Goal: Information Seeking & Learning: Find specific fact

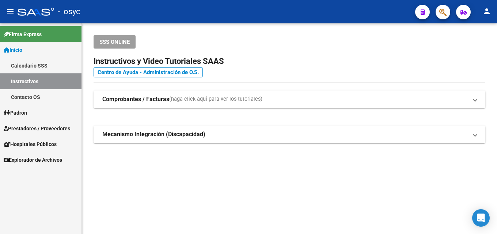
click at [437, 13] on button "button" at bounding box center [443, 12] width 15 height 15
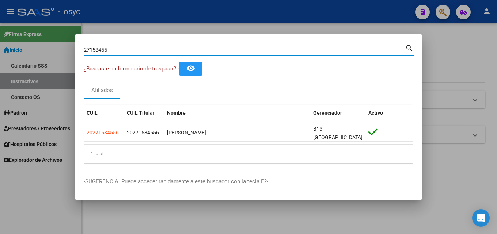
drag, startPoint x: 159, startPoint y: 55, endPoint x: 0, endPoint y: 56, distance: 158.6
click at [0, 55] on div "27158455 Buscar (apellido, dni, cuil, nro traspaso, cuit, obra social) search ¿…" at bounding box center [248, 117] width 497 height 234
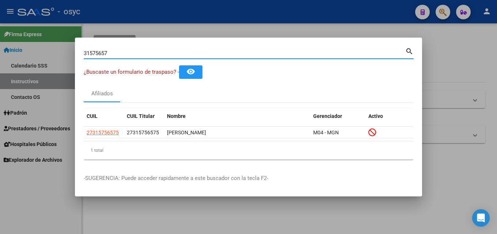
drag, startPoint x: 116, startPoint y: 50, endPoint x: 0, endPoint y: 28, distance: 118.0
click at [0, 37] on div "31575657 Buscar (apellido, dni, cuil, nro traspaso, cuit, obra social) search ¿…" at bounding box center [248, 117] width 497 height 234
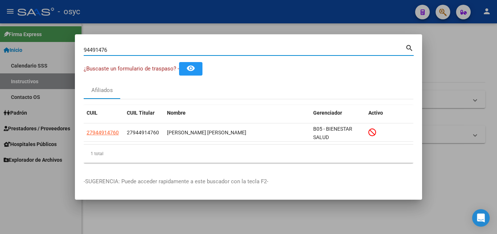
type input "94491476|"
type input "1"
type input "3"
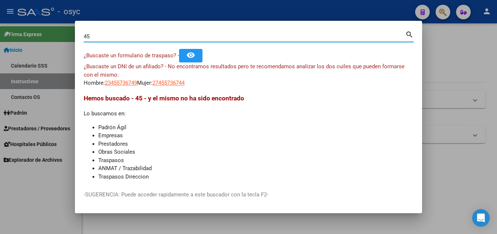
type input "4"
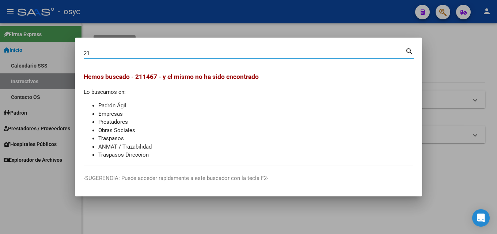
type input "2"
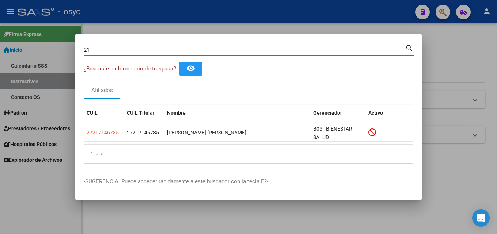
type input "2"
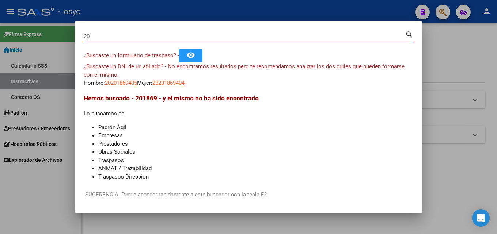
type input "2"
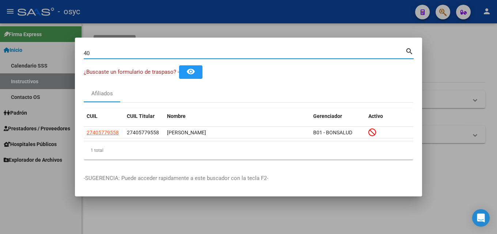
type input "4"
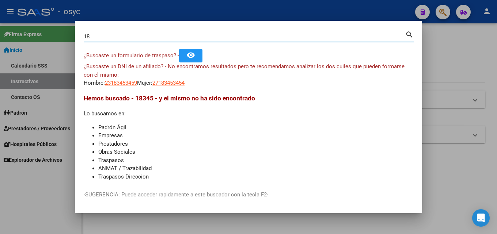
type input "1"
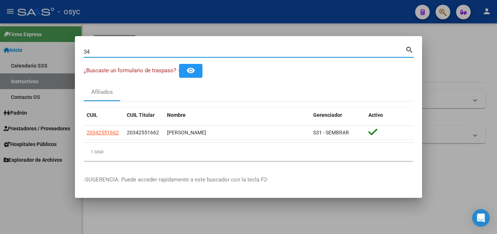
type input "3"
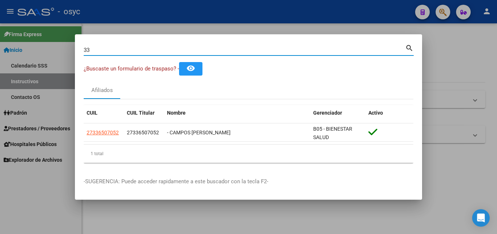
type input "3"
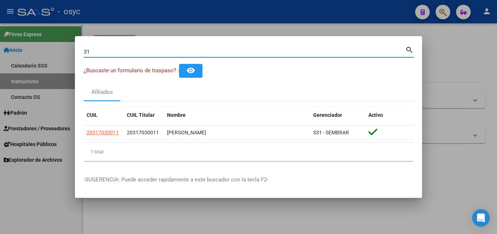
type input "3"
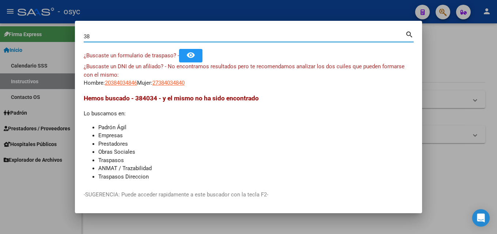
type input "3"
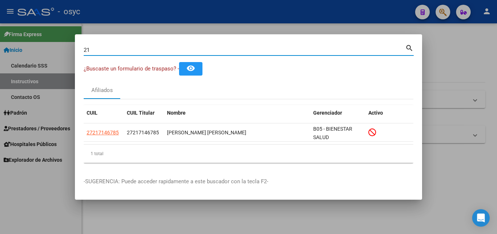
type input "2"
type input "4"
type input "38698302"
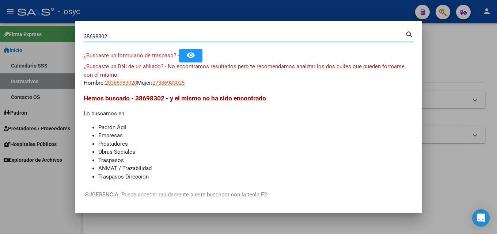
drag, startPoint x: 108, startPoint y: 35, endPoint x: 0, endPoint y: 69, distance: 113.4
click at [0, 68] on div "38698302 Buscar (apellido, dni, cuil, nro traspaso, cuit, obra social) search ¿…" at bounding box center [248, 117] width 497 height 234
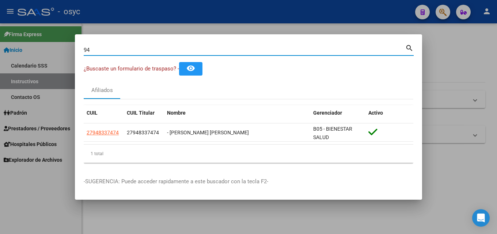
type input "9"
type input "4"
type input "2"
type input "3"
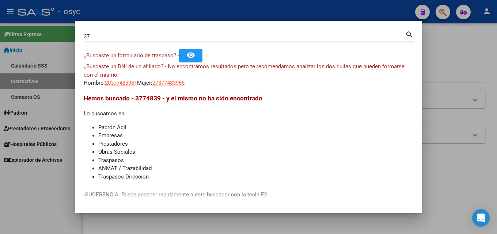
type input "3"
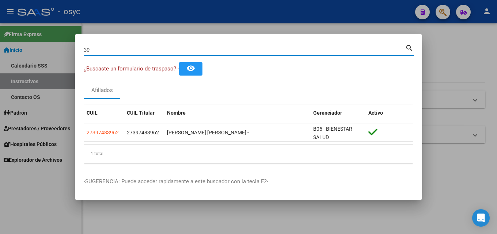
type input "3"
type input "4"
type input "2"
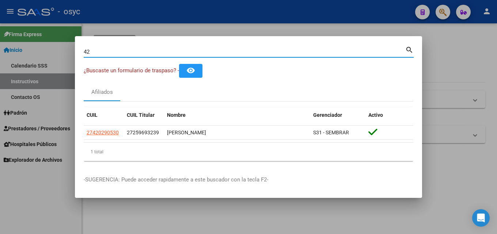
type input "4"
type input "38548589"
